Goal: Information Seeking & Learning: Stay updated

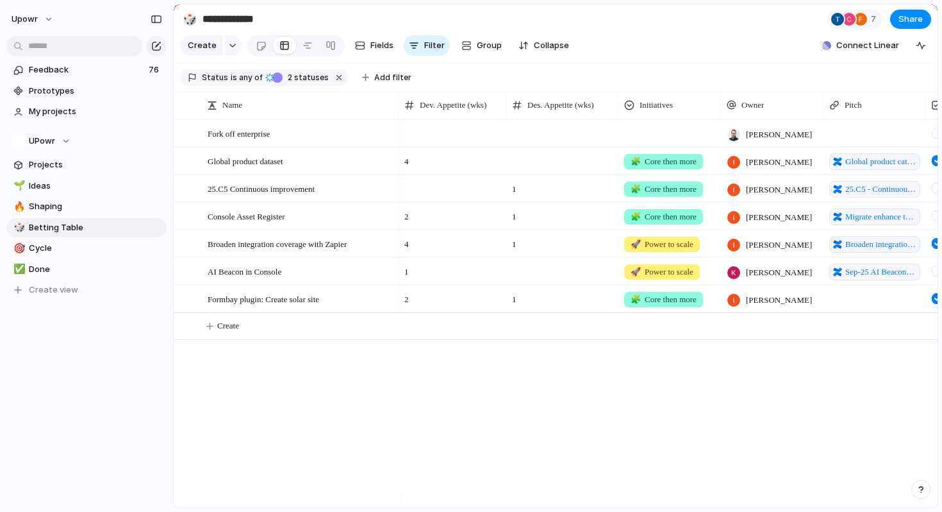
click at [689, 142] on div at bounding box center [669, 131] width 101 height 21
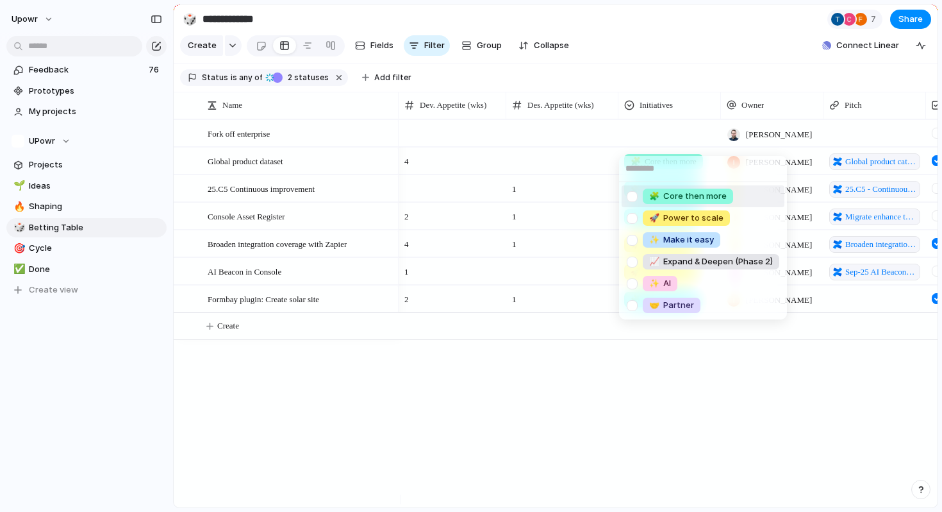
click at [677, 199] on span "🧩 Core then more" at bounding box center [688, 196] width 78 height 13
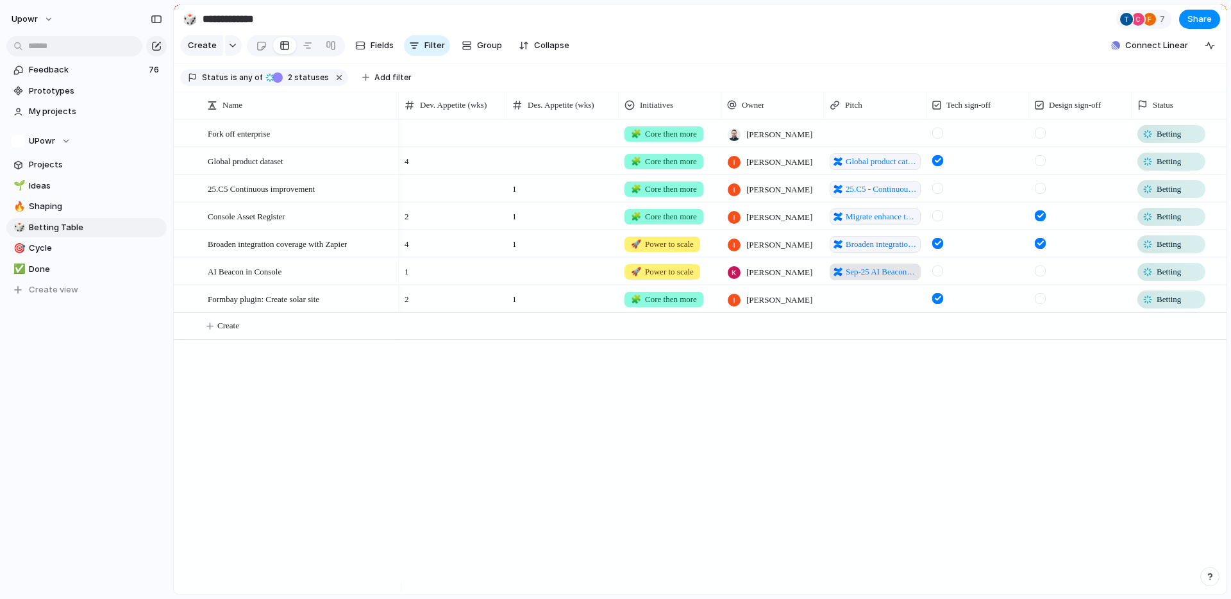
click at [891, 278] on span "Sep-25 AI Beacon inside Console to improve Customer Self-Service Feedback pitch" at bounding box center [881, 271] width 71 height 13
